Goal: Complete application form: Complete application form

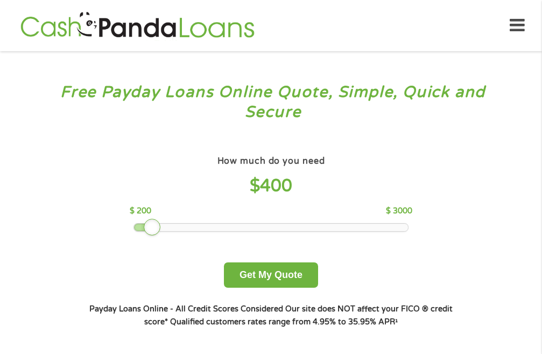
drag, startPoint x: 210, startPoint y: 225, endPoint x: 144, endPoint y: 233, distance: 65.6
click at [144, 233] on div "How much do you need $ 400 $ 200 $ 3000 Get My Quote" at bounding box center [270, 220] width 377 height 135
click at [138, 226] on div at bounding box center [271, 228] width 274 height 8
click at [149, 227] on div at bounding box center [271, 228] width 274 height 8
click at [145, 228] on div at bounding box center [271, 228] width 274 height 8
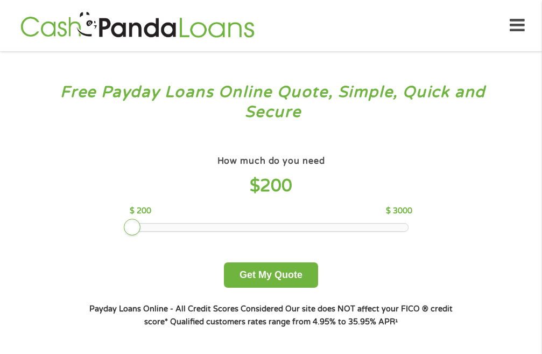
click at [142, 228] on div at bounding box center [271, 228] width 274 height 8
drag, startPoint x: 137, startPoint y: 228, endPoint x: 143, endPoint y: 229, distance: 6.1
click at [143, 229] on div at bounding box center [142, 227] width 17 height 17
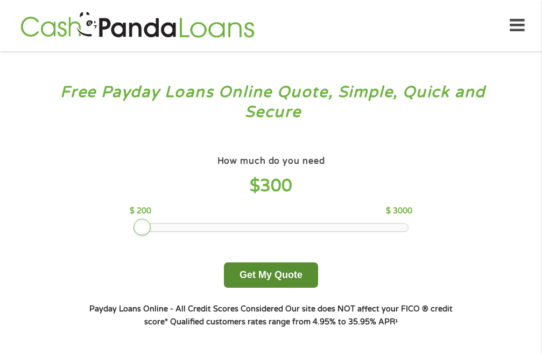
click at [276, 278] on button "Get My Quote" at bounding box center [271, 274] width 94 height 25
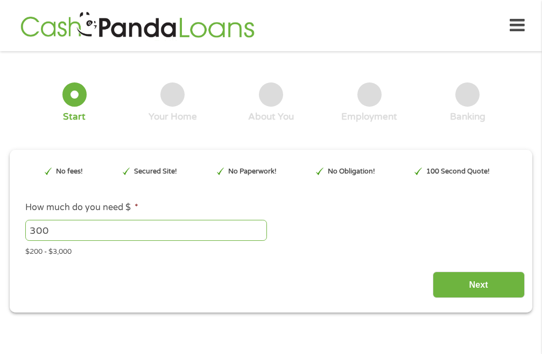
type input "EAIaIQobChMIhPqcmefOjwMV3bIDAB2ehx-YEAMYAyAAEgLE8PD_BwE"
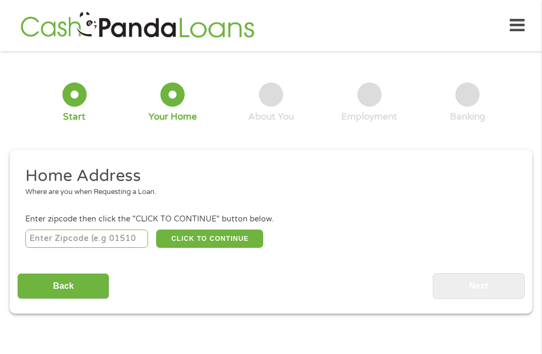
scroll to position [12, 0]
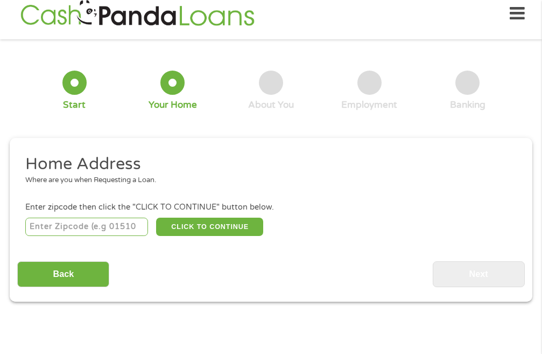
click at [85, 231] on input "number" at bounding box center [86, 227] width 123 height 18
type input "71837"
click at [160, 226] on button "CLICK TO CONTINUE" at bounding box center [210, 227] width 108 height 18
type input "71837"
type input "Fouke"
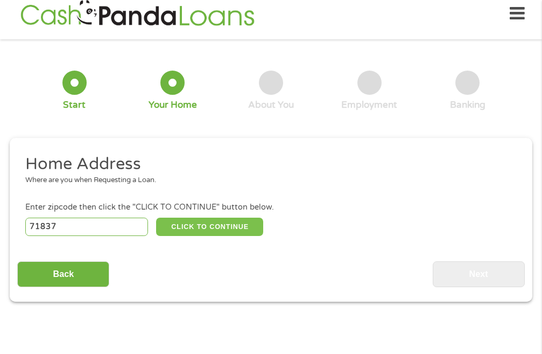
select select "[US_STATE]"
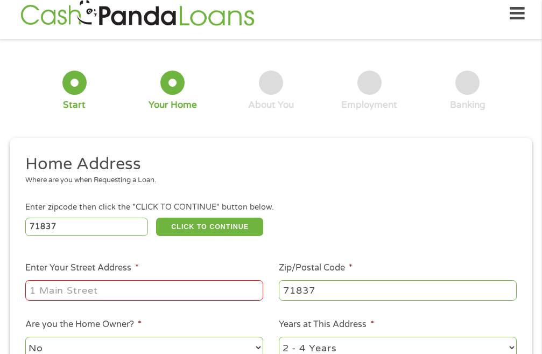
click at [144, 291] on input "Enter Your Street Address *" at bounding box center [144, 290] width 238 height 20
type input "901 S Monster Expy"
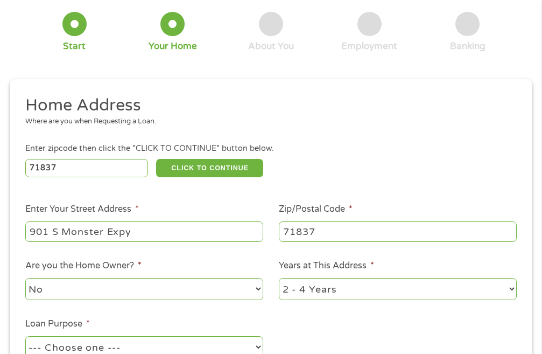
scroll to position [189, 0]
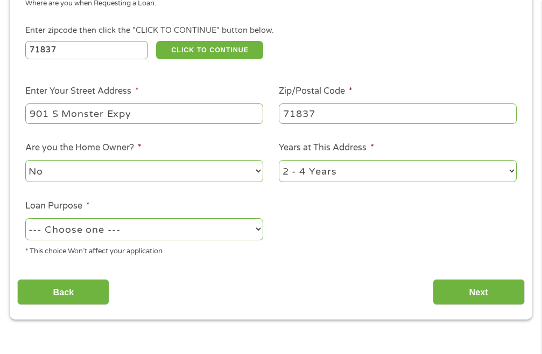
click at [514, 169] on select "1 Year or less 1 - 2 Years 2 - 4 Years Over 4 Years" at bounding box center [398, 171] width 238 height 22
select select "60months"
click at [279, 160] on select "1 Year or less 1 - 2 Years 2 - 4 Years Over 4 Years" at bounding box center [398, 171] width 238 height 22
click at [257, 230] on select "--- Choose one --- Pay Bills Debt Consolidation Home Improvement Major Purchase…" at bounding box center [144, 229] width 238 height 22
select select "shorttermcash"
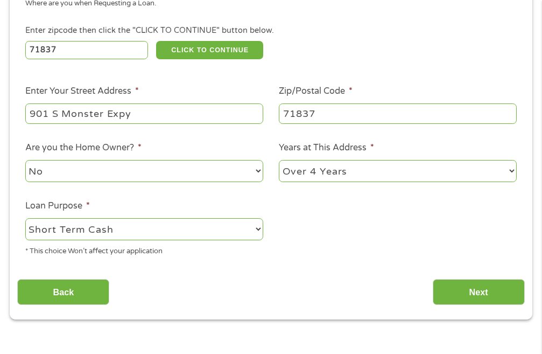
click at [25, 218] on select "--- Choose one --- Pay Bills Debt Consolidation Home Improvement Major Purchase…" at bounding box center [144, 229] width 238 height 22
click at [458, 291] on input "Next" at bounding box center [479, 292] width 92 height 26
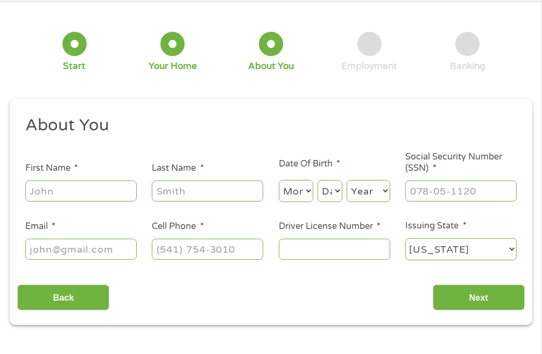
scroll to position [0, 0]
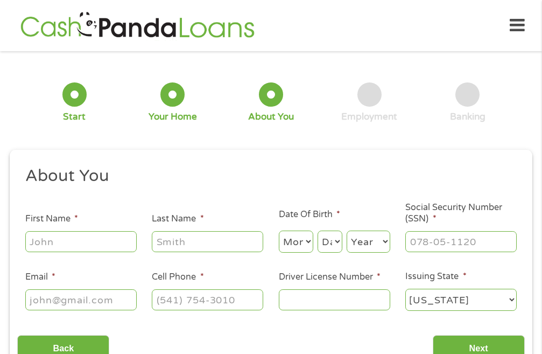
click at [108, 238] on input "First Name *" at bounding box center [80, 241] width 111 height 20
type input "Perie"
type input "Lee"
type input "Lee.perie@aol.com"
click at [306, 243] on select "Month 1 2 3 4 5 6 7 8 9 10 11 12" at bounding box center [296, 242] width 34 height 22
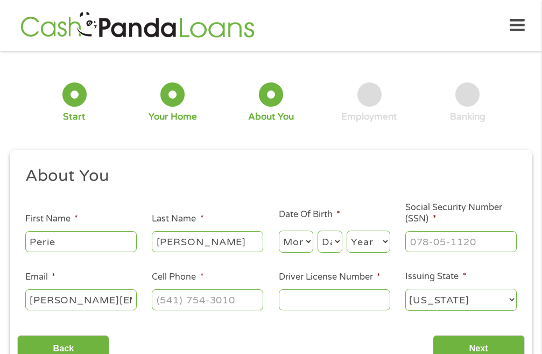
select select "2"
click at [279, 231] on select "Month 1 2 3 4 5 6 7 8 9 10 11 12" at bounding box center [296, 242] width 34 height 22
click at [341, 240] on select "Day 1 2 3 4 5 6 7 8 9 10 11 12 13 14 15 16 17 18 19 20 21 22 23 24 25 26 27 28 …" at bounding box center [330, 242] width 25 height 22
select select "11"
click at [318, 231] on select "Day 1 2 3 4 5 6 7 8 9 10 11 12 13 14 15 16 17 18 19 20 21 22 23 24 25 26 27 28 …" at bounding box center [330, 242] width 25 height 22
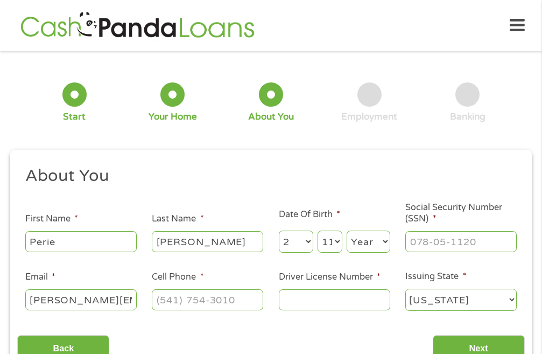
click at [382, 241] on select "Year 2007 2006 2005 2004 2003 2002 2001 2000 1999 1998 1997 1996 1995 1994 1993…" at bounding box center [369, 242] width 44 height 22
select select "1972"
click at [347, 231] on select "Year 2007 2006 2005 2004 2003 2002 2001 2000 1999 1998 1997 1996 1995 1994 1993…" at bounding box center [369, 242] width 44 height 22
click at [430, 243] on input "___-__-____" at bounding box center [461, 241] width 111 height 20
type input "628-04-4102"
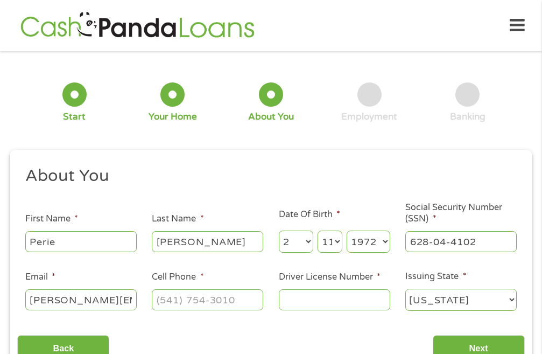
click at [303, 301] on input "Driver License Number *" at bounding box center [334, 299] width 111 height 20
type input "936049146"
click at [173, 297] on input "(___) ___-____" at bounding box center [207, 299] width 111 height 20
drag, startPoint x: 220, startPoint y: 298, endPoint x: 131, endPoint y: 290, distance: 89.2
click at [131, 290] on ul "About You This field is hidden when viewing the form Title * --- Choose one ---…" at bounding box center [270, 242] width 507 height 155
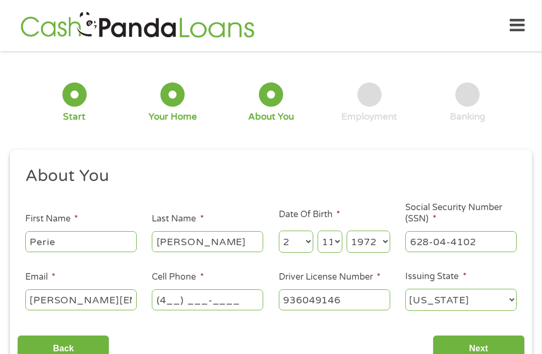
click at [171, 301] on input "(4__) ___-____" at bounding box center [207, 299] width 111 height 20
type input "(870) 621-9459"
click at [499, 342] on input "Next" at bounding box center [479, 348] width 92 height 26
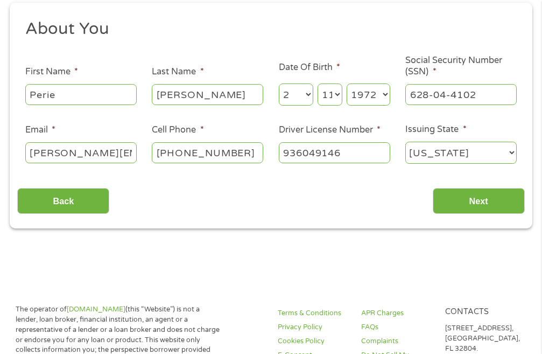
scroll to position [152, 0]
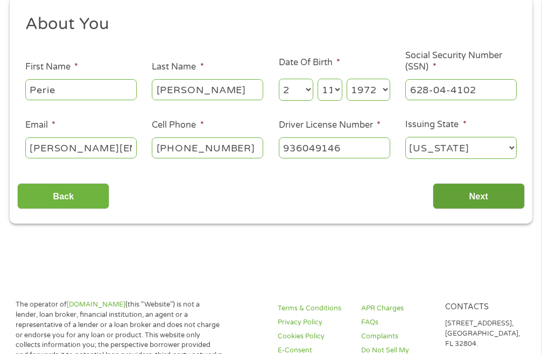
click at [490, 199] on input "Next" at bounding box center [479, 196] width 92 height 26
click at [510, 147] on select "Alabama Alaska Arizona Arkansas California Colorado Connecticut Delaware Distri…" at bounding box center [461, 148] width 111 height 22
click at [406, 137] on select "Alabama Alaska Arizona Arkansas California Colorado Connecticut Delaware Distri…" at bounding box center [461, 148] width 111 height 22
click at [391, 194] on div "Back Next" at bounding box center [270, 192] width 507 height 34
click at [450, 192] on input "Next" at bounding box center [479, 196] width 92 height 26
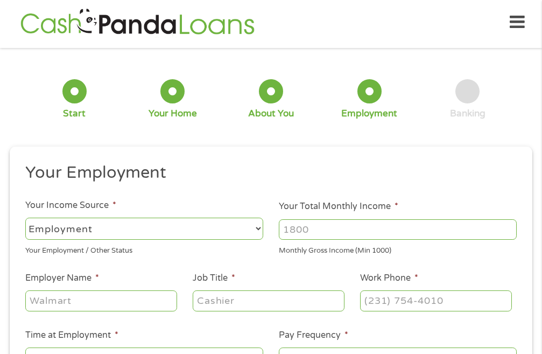
scroll to position [0, 0]
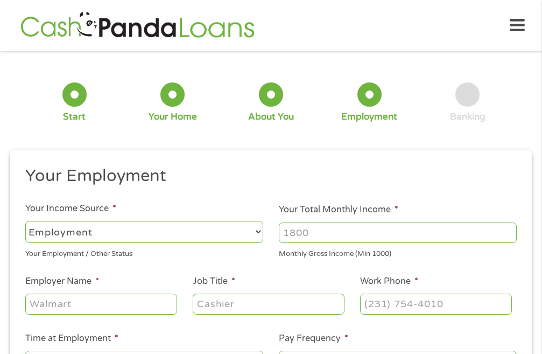
click at [260, 232] on select "--- Choose one --- Employment Self Employed Benefits" at bounding box center [144, 232] width 238 height 22
click at [25, 221] on select "--- Choose one --- Employment Self Employed Benefits" at bounding box center [144, 232] width 238 height 22
click at [430, 238] on input "Your Total Monthly Income *" at bounding box center [398, 232] width 238 height 20
type input "3800"
click at [114, 299] on input "Employer Name *" at bounding box center [101, 304] width 152 height 20
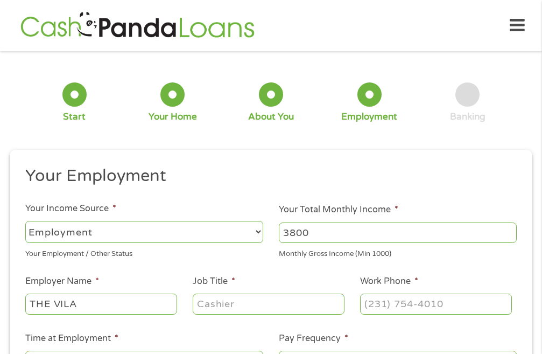
type input "THE VILA"
type input "N"
type input "MEDICAL RECORDS COODINATOR"
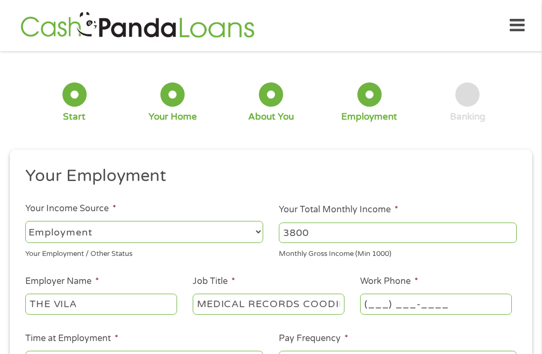
click at [401, 311] on input "(___) ___-____" at bounding box center [436, 304] width 152 height 20
type input "(903) 792-3812"
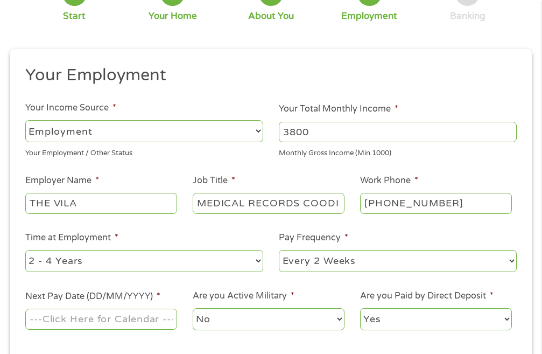
scroll to position [119, 0]
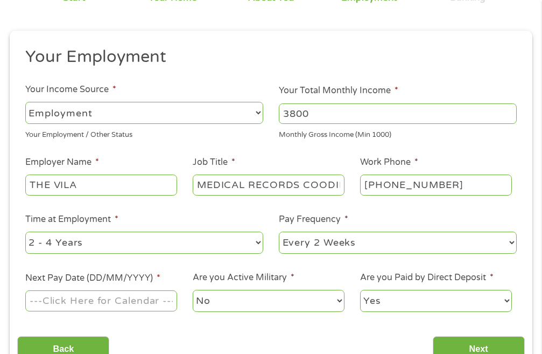
click at [257, 242] on select "--- Choose one --- 1 Year or less 1 - 2 Years 2 - 4 Years Over 4 Years" at bounding box center [144, 243] width 238 height 22
select select "24months"
click at [25, 232] on select "--- Choose one --- 1 Year or less 1 - 2 Years 2 - 4 Years Over 4 Years" at bounding box center [144, 243] width 238 height 22
click at [508, 243] on select "--- Choose one --- Every 2 Weeks Every Week Monthly Semi-Monthly" at bounding box center [398, 243] width 238 height 22
select select "semimonthly"
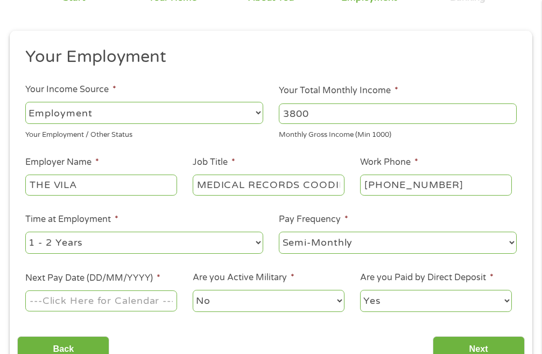
click at [279, 232] on select "--- Choose one --- Every 2 Weeks Every Week Monthly Semi-Monthly" at bounding box center [398, 243] width 238 height 22
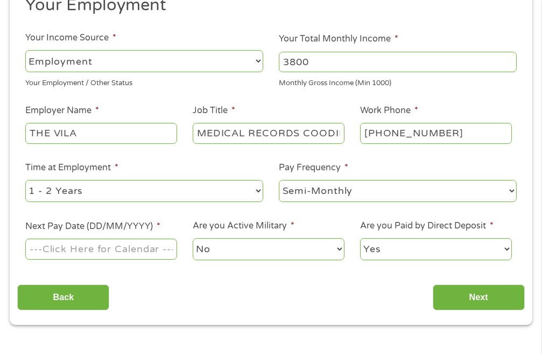
scroll to position [173, 0]
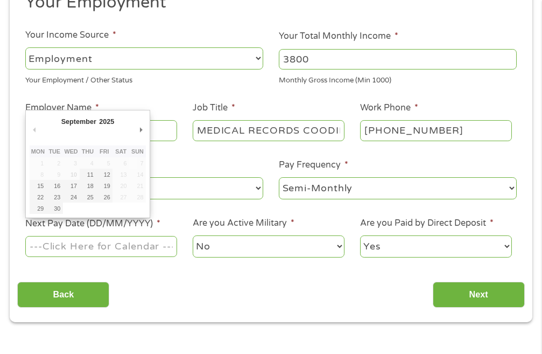
click at [62, 246] on input "Next Pay Date (DD/MM/YYYY) *" at bounding box center [101, 246] width 152 height 20
type input "15/09/2025"
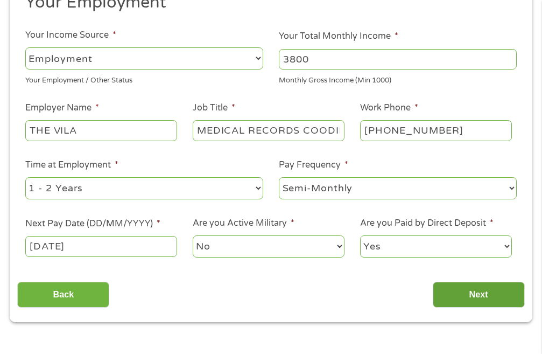
click at [477, 296] on input "Next" at bounding box center [479, 295] width 92 height 26
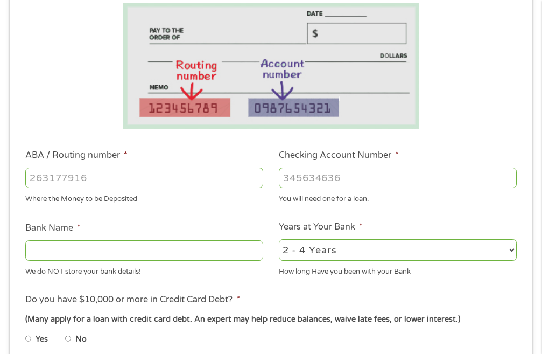
scroll to position [222, 0]
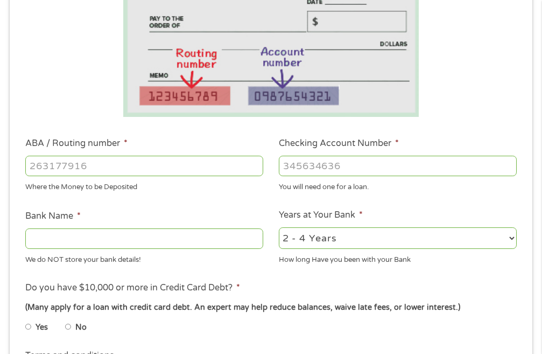
click at [67, 175] on input "ABA / Routing number *" at bounding box center [144, 166] width 238 height 20
type input "082000109"
type input "REGIONS BANK"
type input "082000109"
click at [308, 163] on input "Checking Account Number *" at bounding box center [398, 166] width 238 height 20
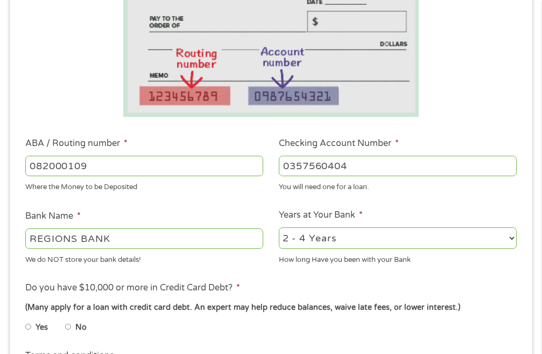
type input "0357560404"
click at [510, 235] on select "2 - 4 Years 6 - 12 Months 1 - 2 Years Over 4 Years" at bounding box center [398, 238] width 238 height 22
select select "24months"
click at [279, 227] on select "2 - 4 Years 6 - 12 Months 1 - 2 Years Over 4 Years" at bounding box center [398, 238] width 238 height 22
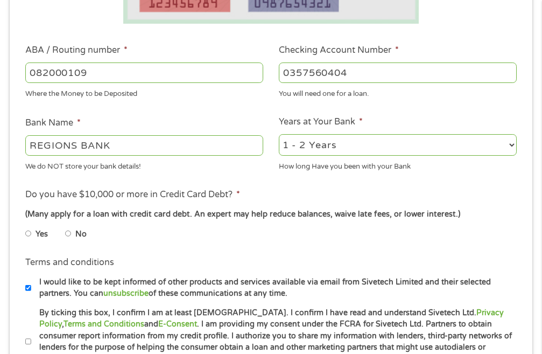
scroll to position [319, 0]
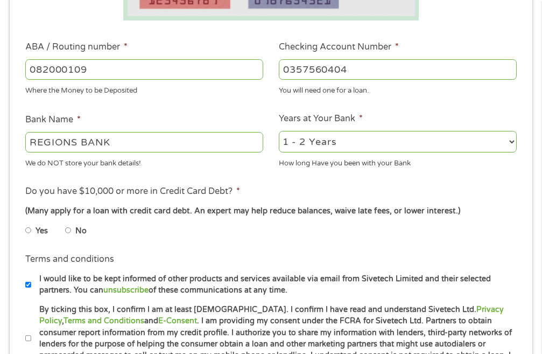
click at [73, 230] on li "No" at bounding box center [84, 230] width 39 height 21
click at [71, 227] on input "No" at bounding box center [68, 230] width 6 height 17
radio input "true"
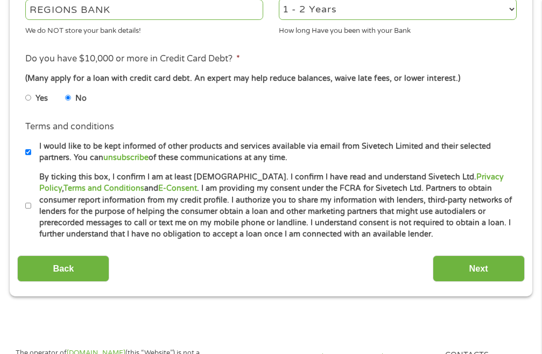
scroll to position [487, 0]
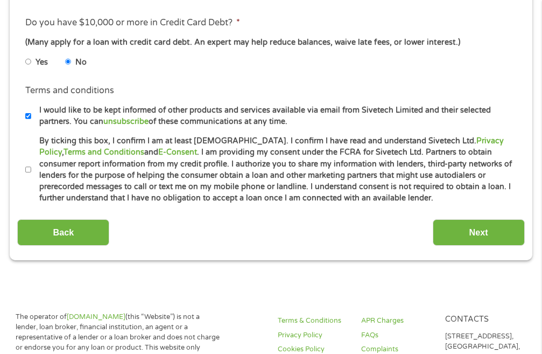
click at [30, 169] on input "By ticking this box, I confirm I am at least 18 years old. I confirm I have rea…" at bounding box center [28, 169] width 6 height 17
checkbox input "true"
click at [29, 117] on input "I would like to be kept informed of other products and services available via e…" at bounding box center [28, 116] width 6 height 17
checkbox input "false"
click at [472, 233] on input "Next" at bounding box center [479, 232] width 92 height 26
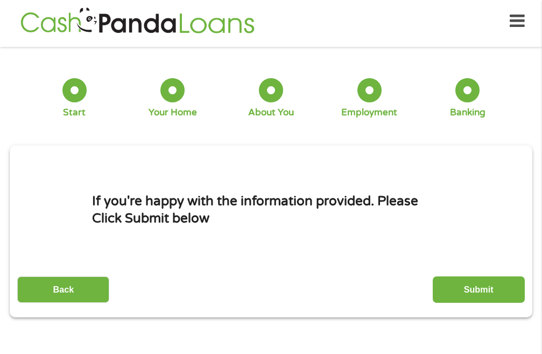
scroll to position [0, 0]
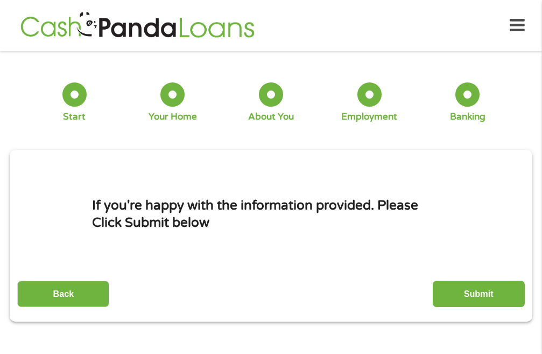
click at [491, 295] on input "Submit" at bounding box center [479, 294] width 92 height 26
